Goal: Task Accomplishment & Management: Manage account settings

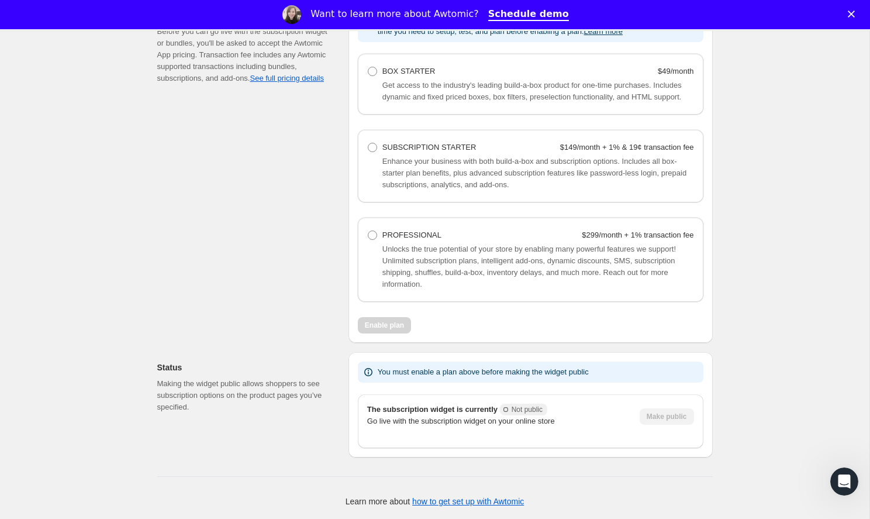
scroll to position [824, 0]
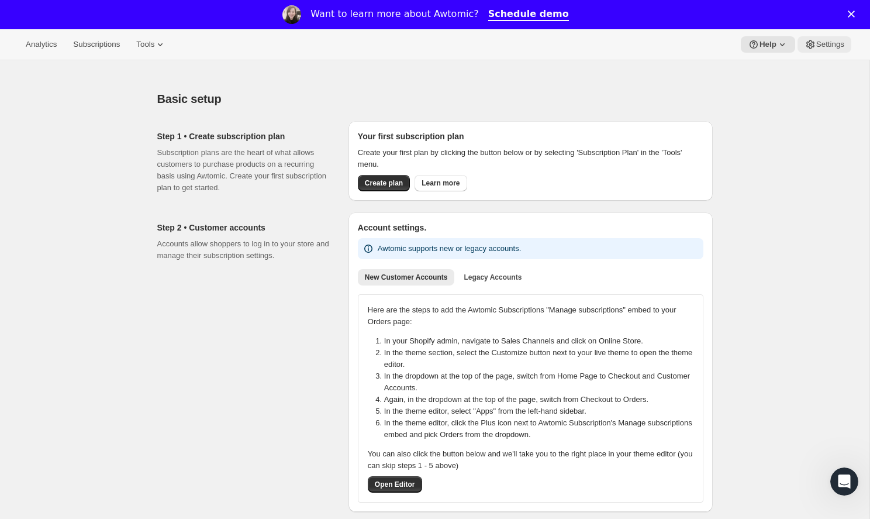
click at [827, 50] on button "Settings" at bounding box center [825, 44] width 54 height 16
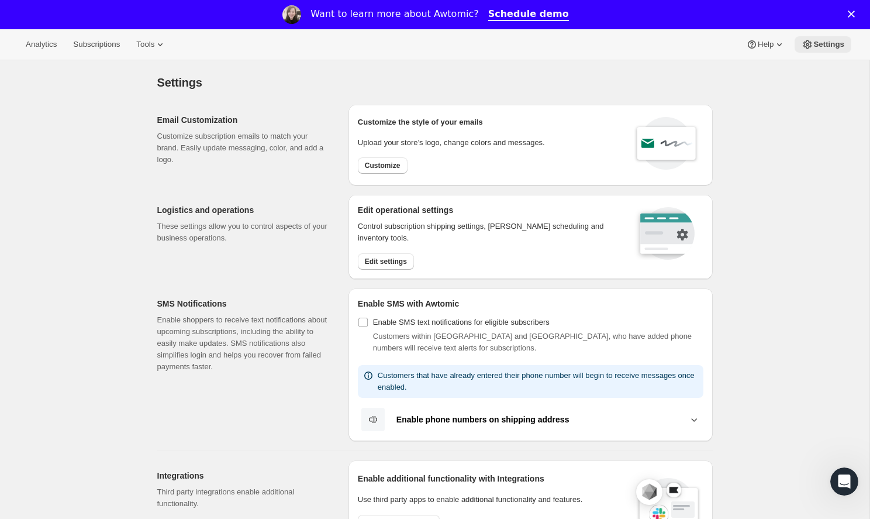
click at [842, 46] on span "Settings" at bounding box center [829, 44] width 31 height 9
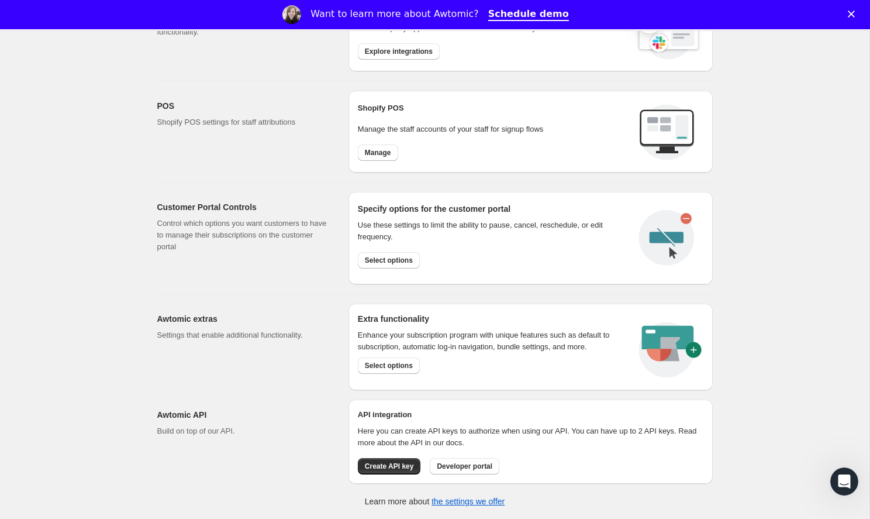
scroll to position [471, 0]
